Goal: Browse casually

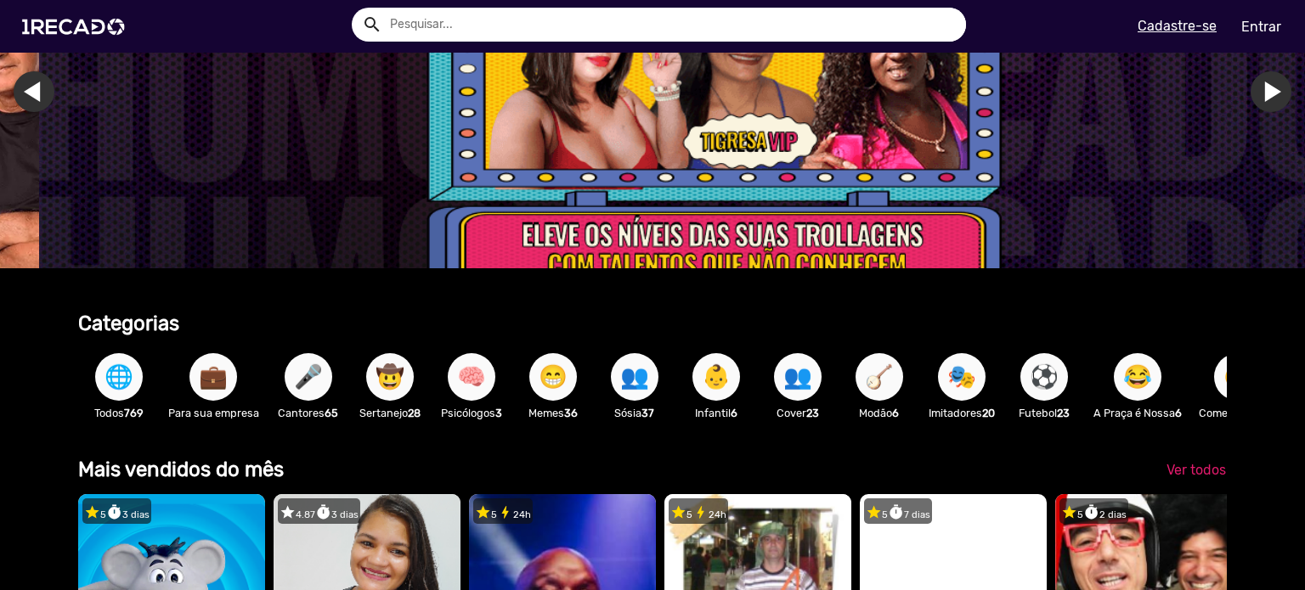
scroll to position [187, 0]
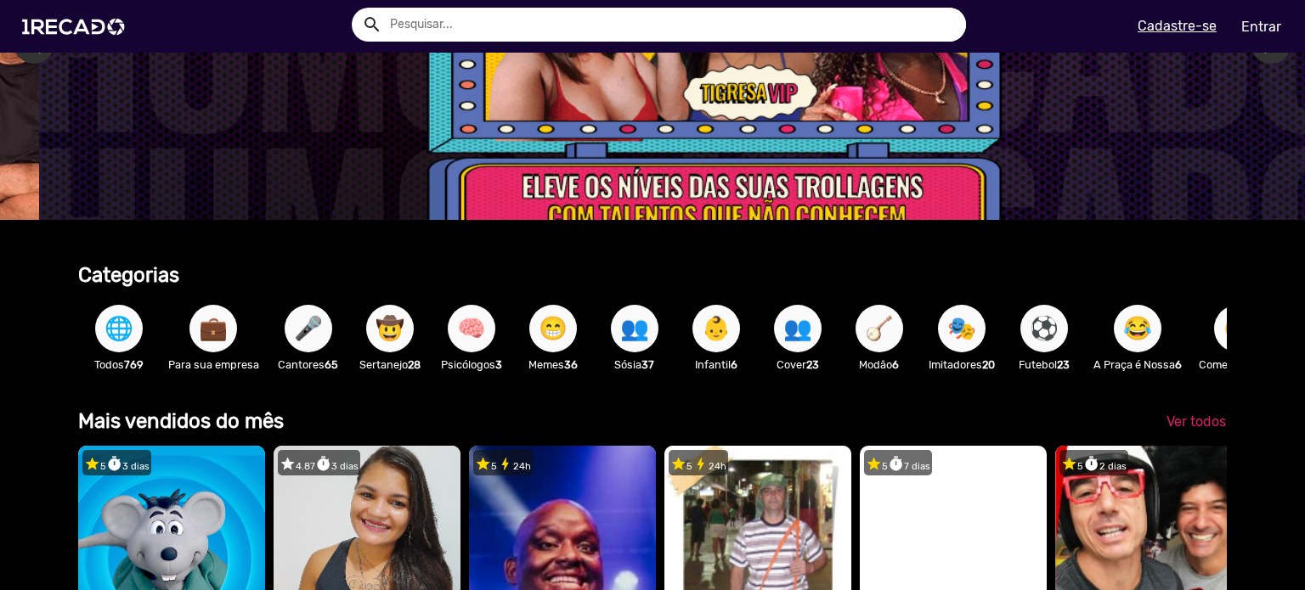
click at [123, 329] on span "🌐" at bounding box center [118, 329] width 29 height 48
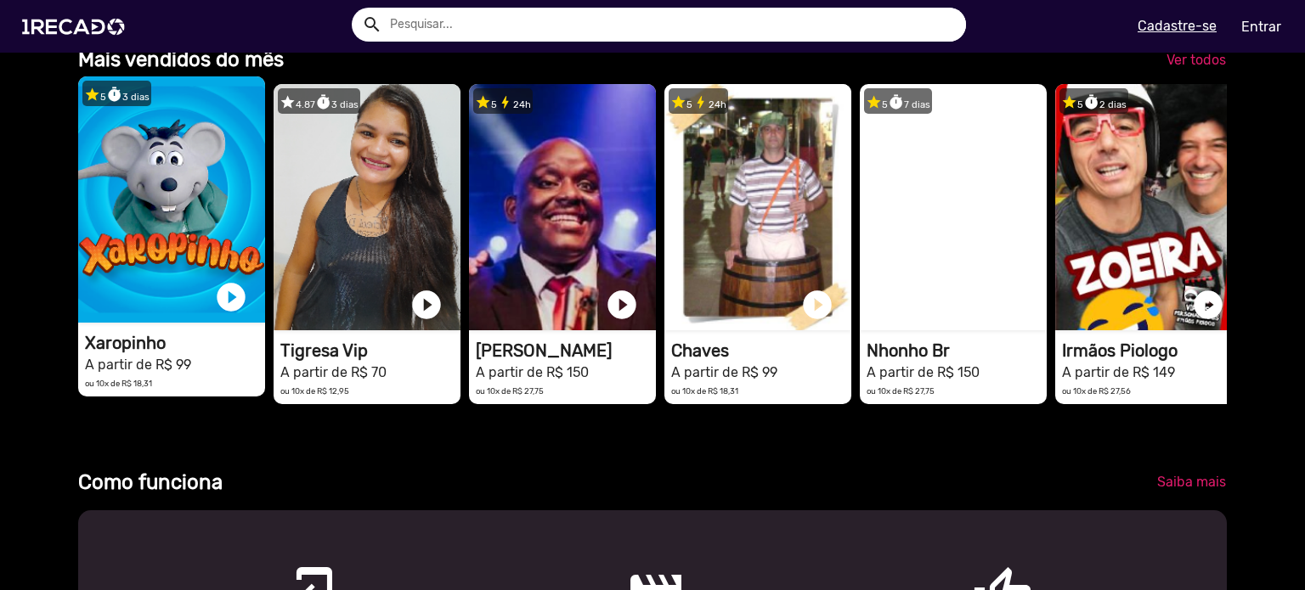
scroll to position [499, 0]
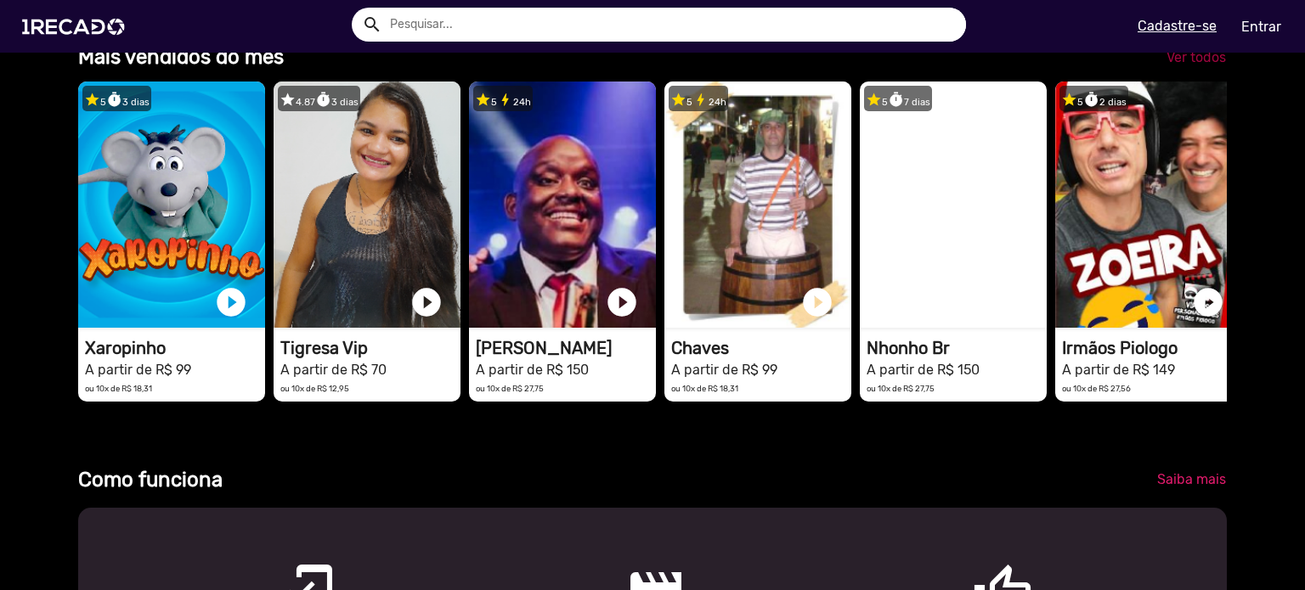
click at [1202, 65] on span "Ver todos" at bounding box center [1195, 57] width 59 height 16
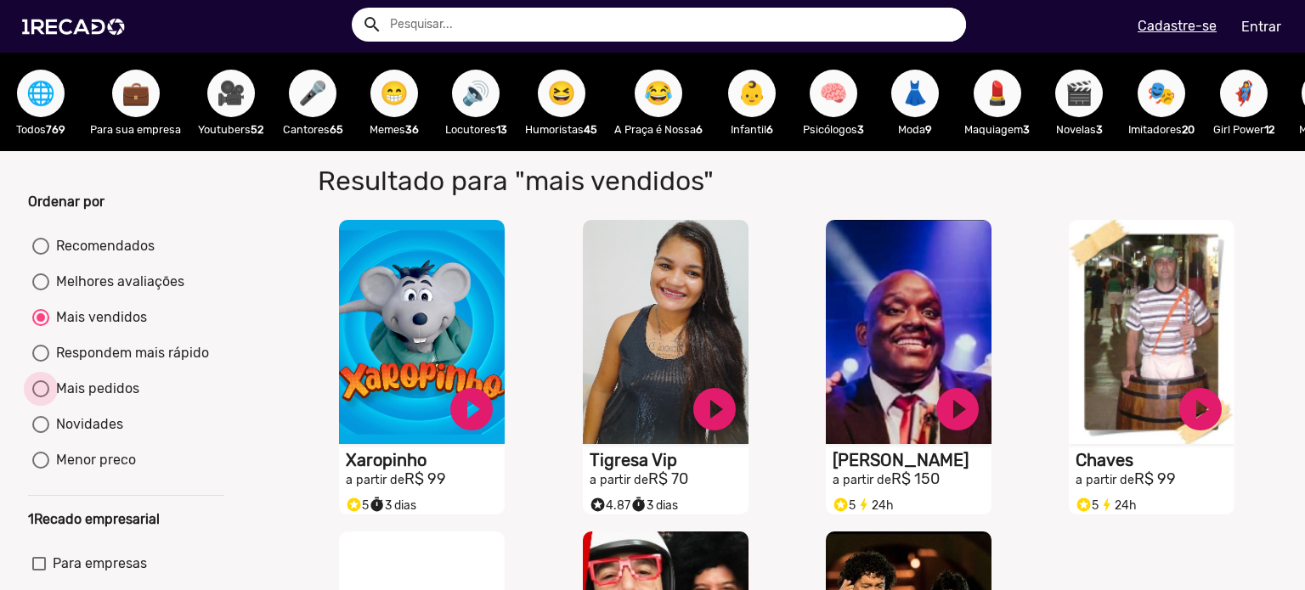
click at [109, 399] on div "Mais pedidos" at bounding box center [94, 389] width 90 height 20
click at [41, 398] on input "Mais pedidos" at bounding box center [40, 397] width 1 height 1
radio input "true"
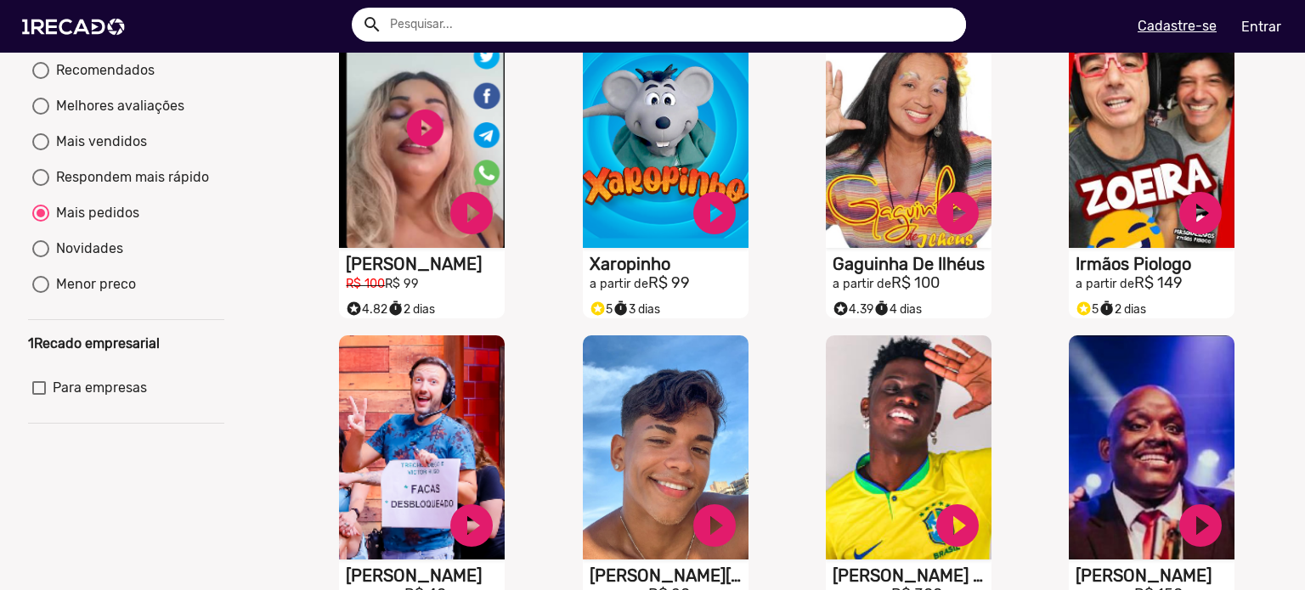
scroll to position [150, 0]
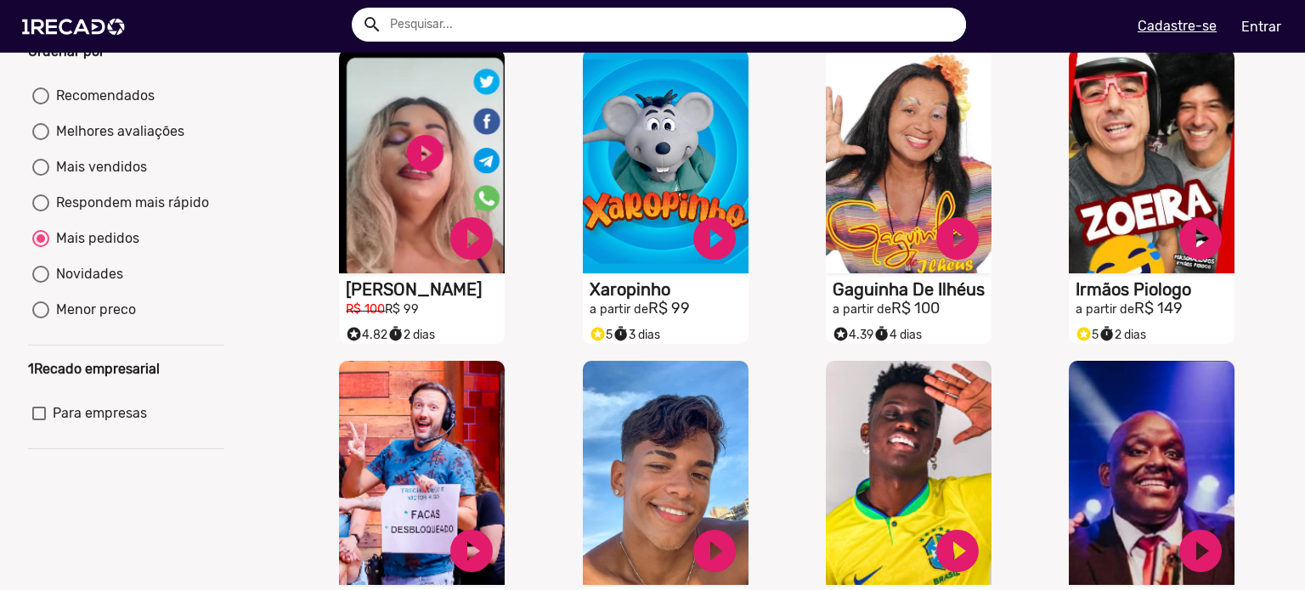
click at [78, 103] on div "Recomendados" at bounding box center [101, 96] width 105 height 20
click at [41, 104] on input "Recomendados" at bounding box center [40, 104] width 1 height 1
radio input "true"
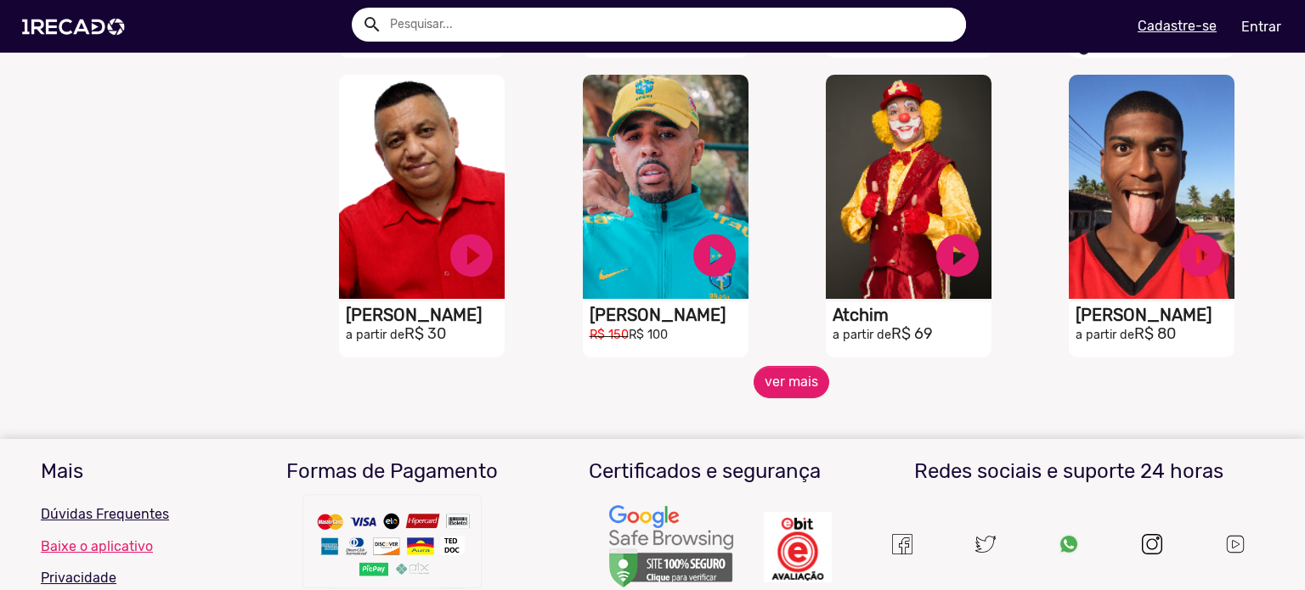
scroll to position [1345, 0]
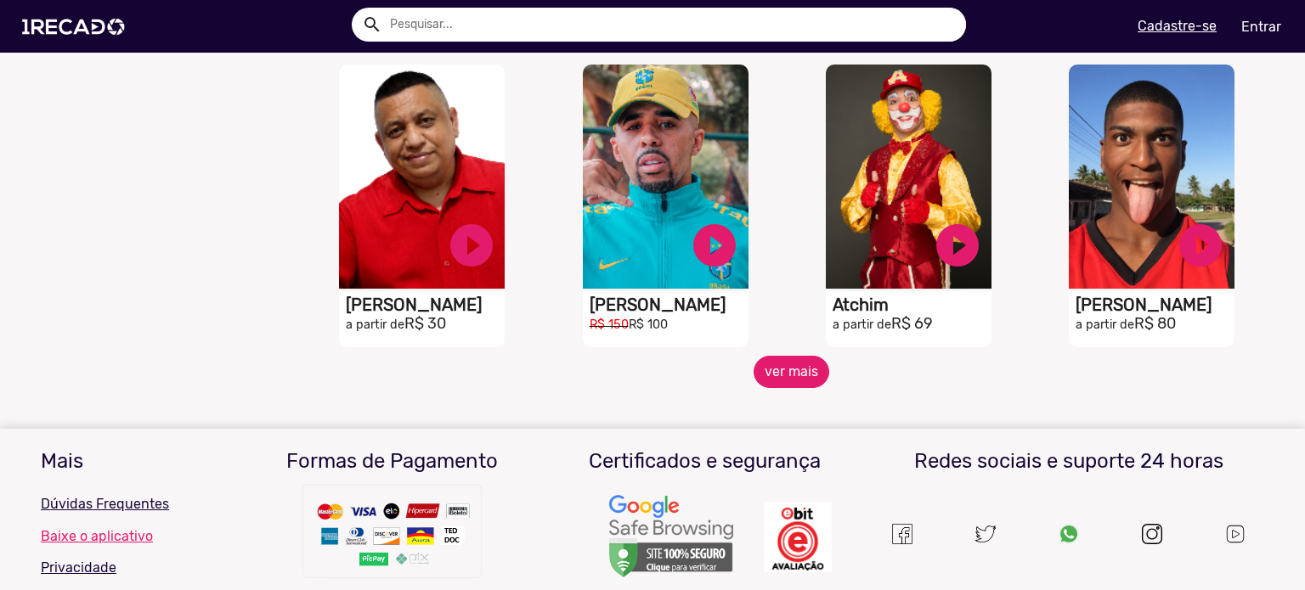
click at [804, 388] on button "ver mais" at bounding box center [791, 372] width 76 height 32
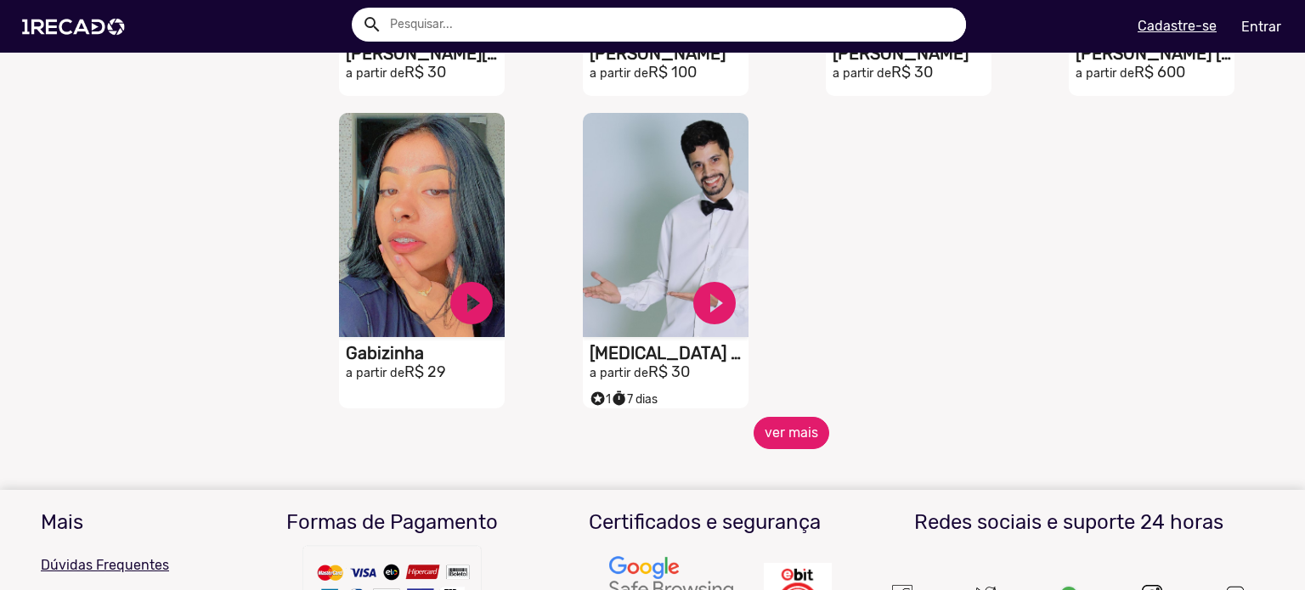
scroll to position [2201, 0]
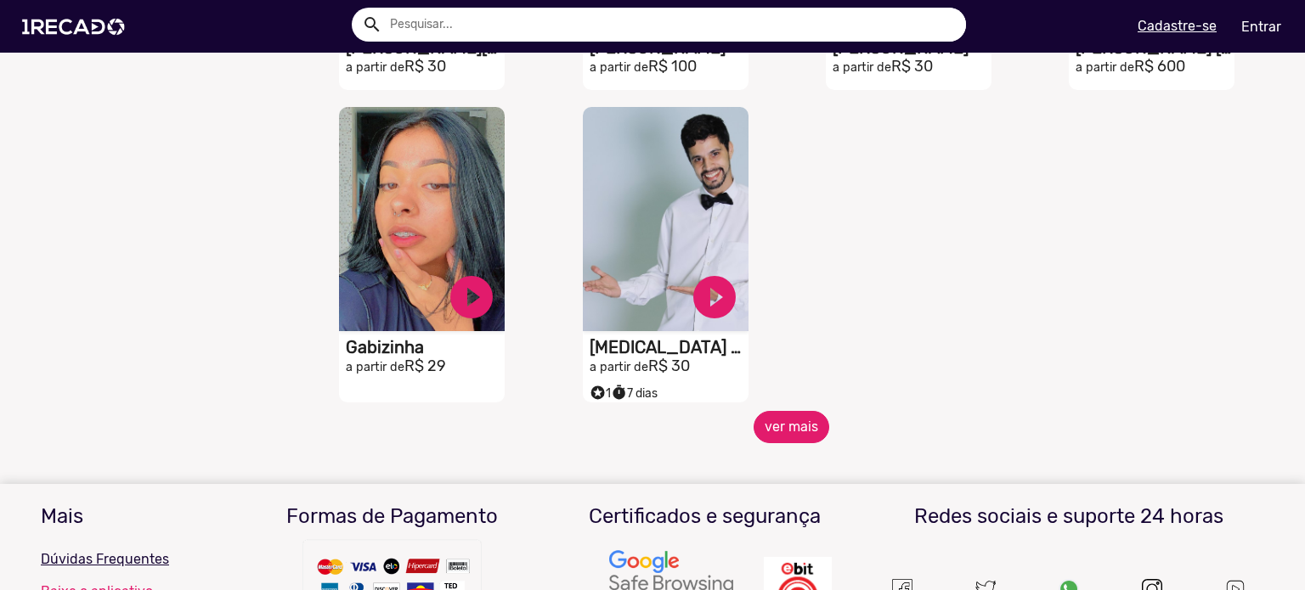
click at [770, 431] on button "ver mais" at bounding box center [791, 427] width 76 height 32
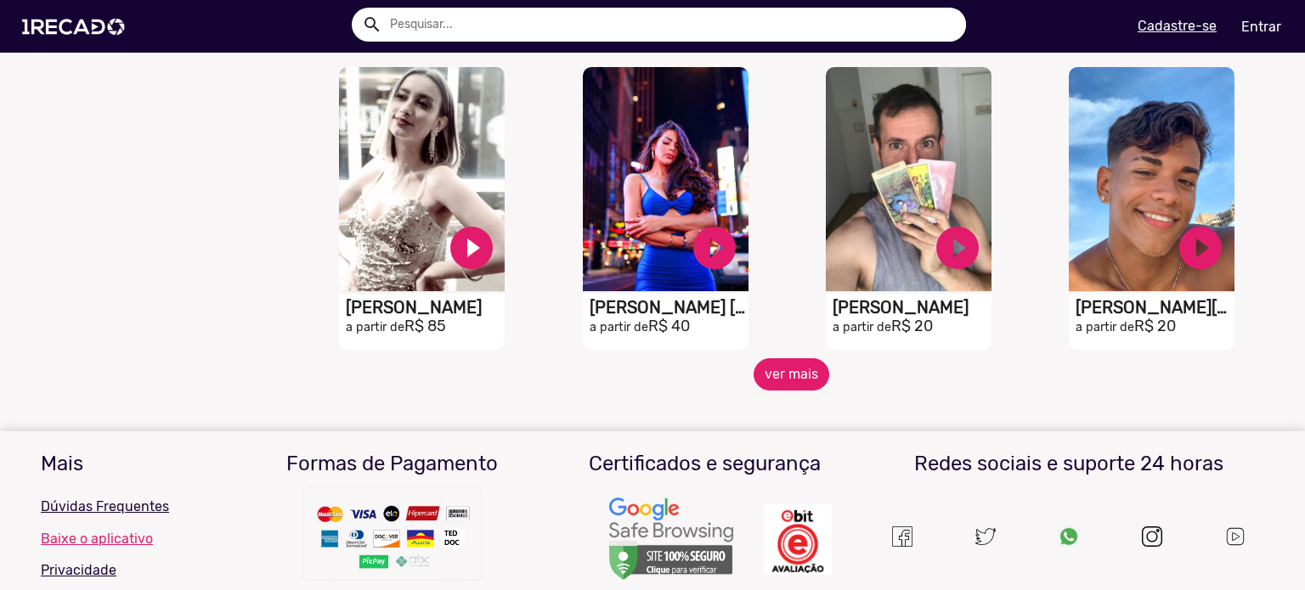
scroll to position [2854, 0]
click at [797, 377] on button "ver mais" at bounding box center [791, 374] width 76 height 32
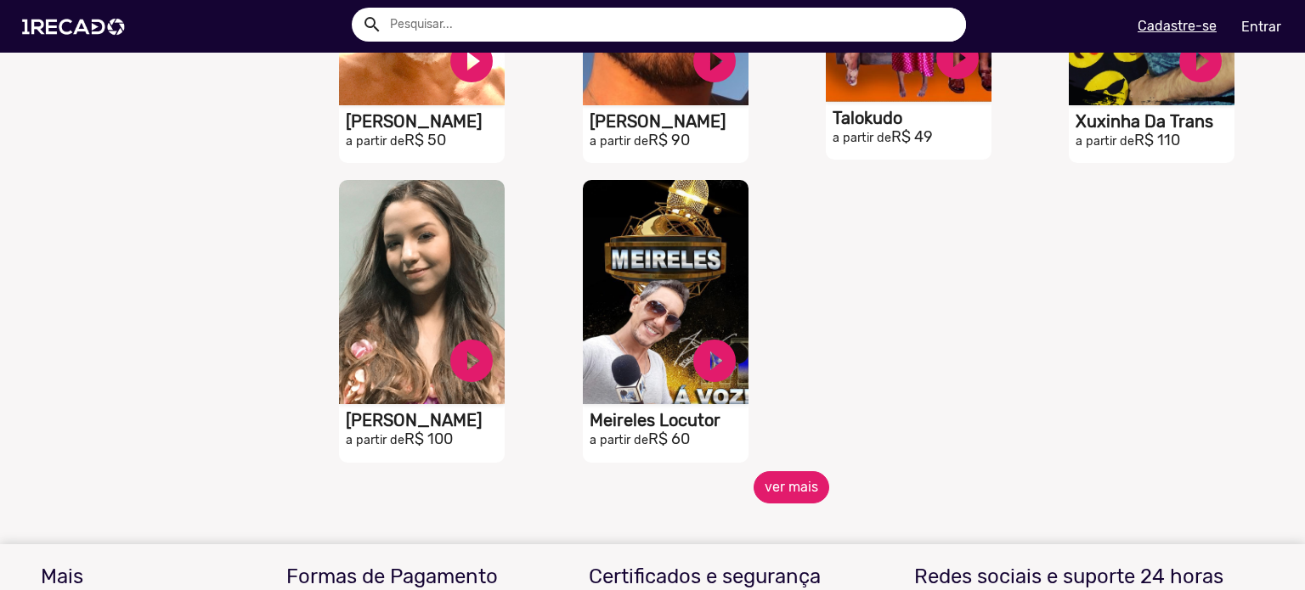
scroll to position [3641, 0]
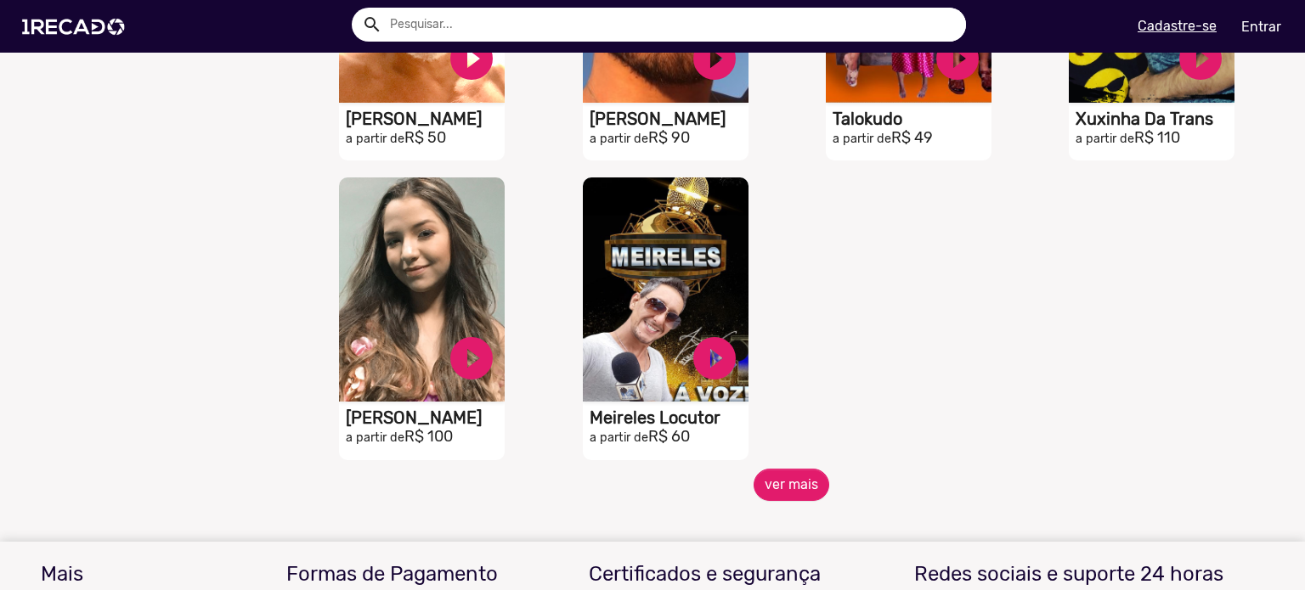
click at [828, 487] on span "ver mais" at bounding box center [791, 485] width 972 height 32
click at [808, 488] on button "ver mais" at bounding box center [791, 485] width 76 height 32
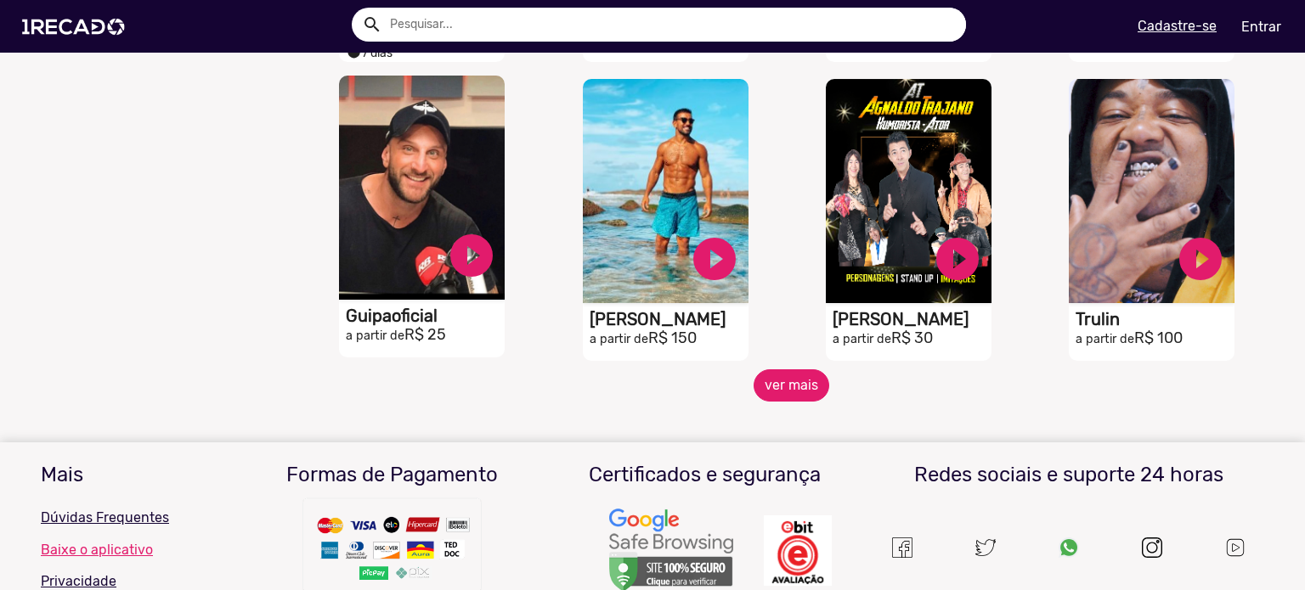
scroll to position [4352, 0]
